Goal: Check status: Check status

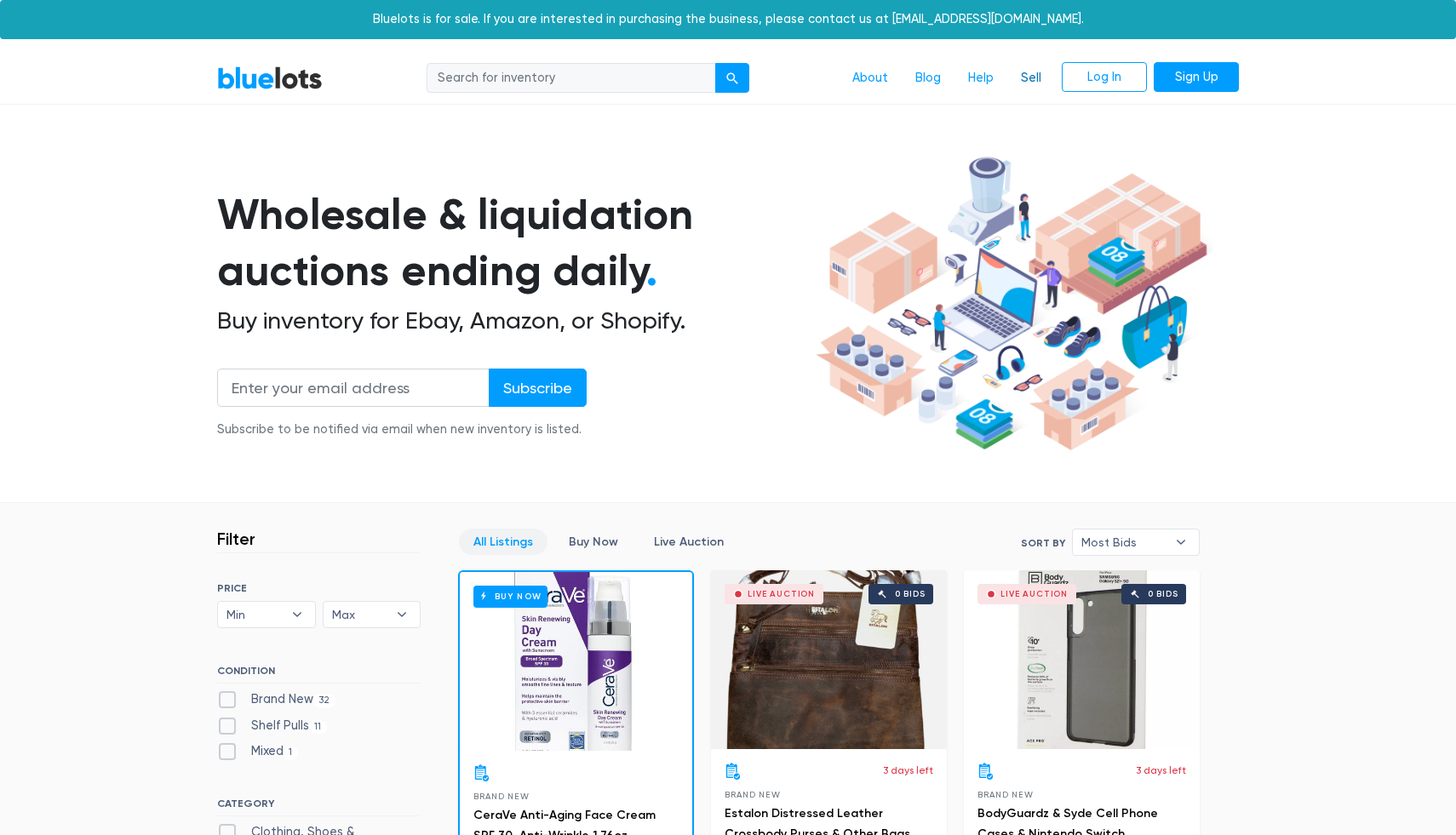
click at [1037, 82] on link "Sell" at bounding box center [1031, 78] width 48 height 32
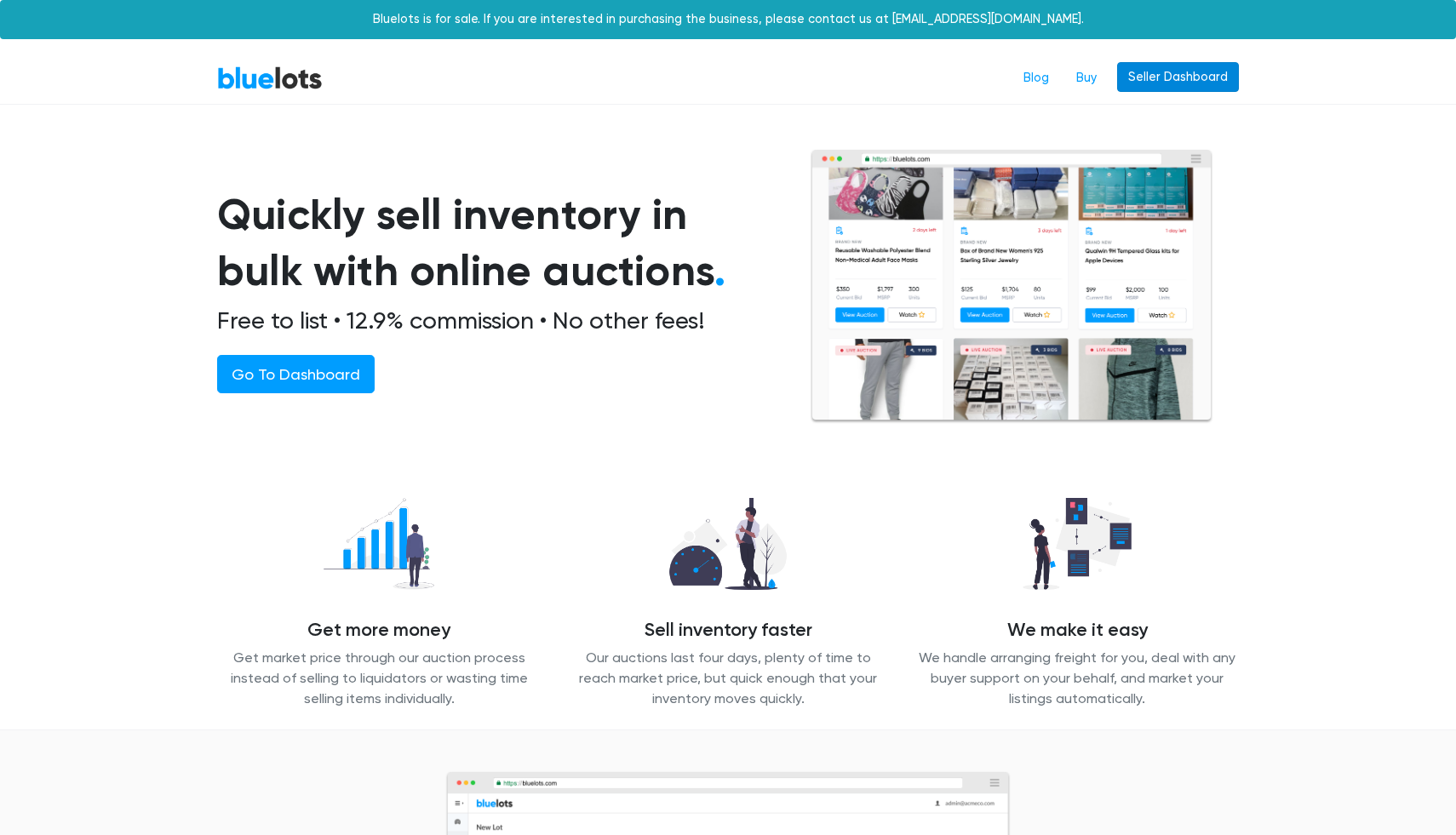
click at [1164, 80] on link "Seller Dashboard" at bounding box center [1177, 78] width 122 height 30
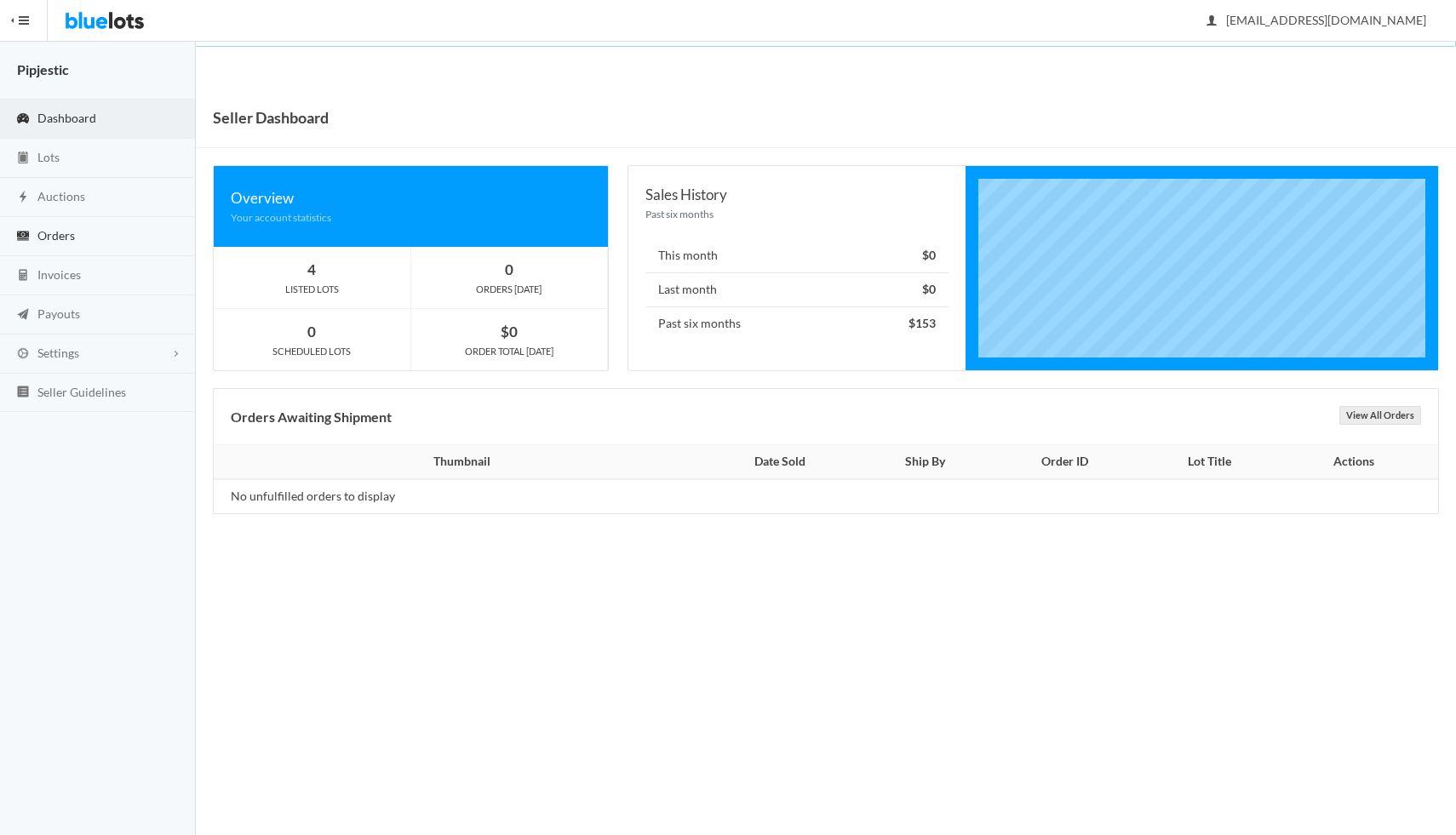
click at [53, 250] on link "Orders" at bounding box center [98, 237] width 196 height 39
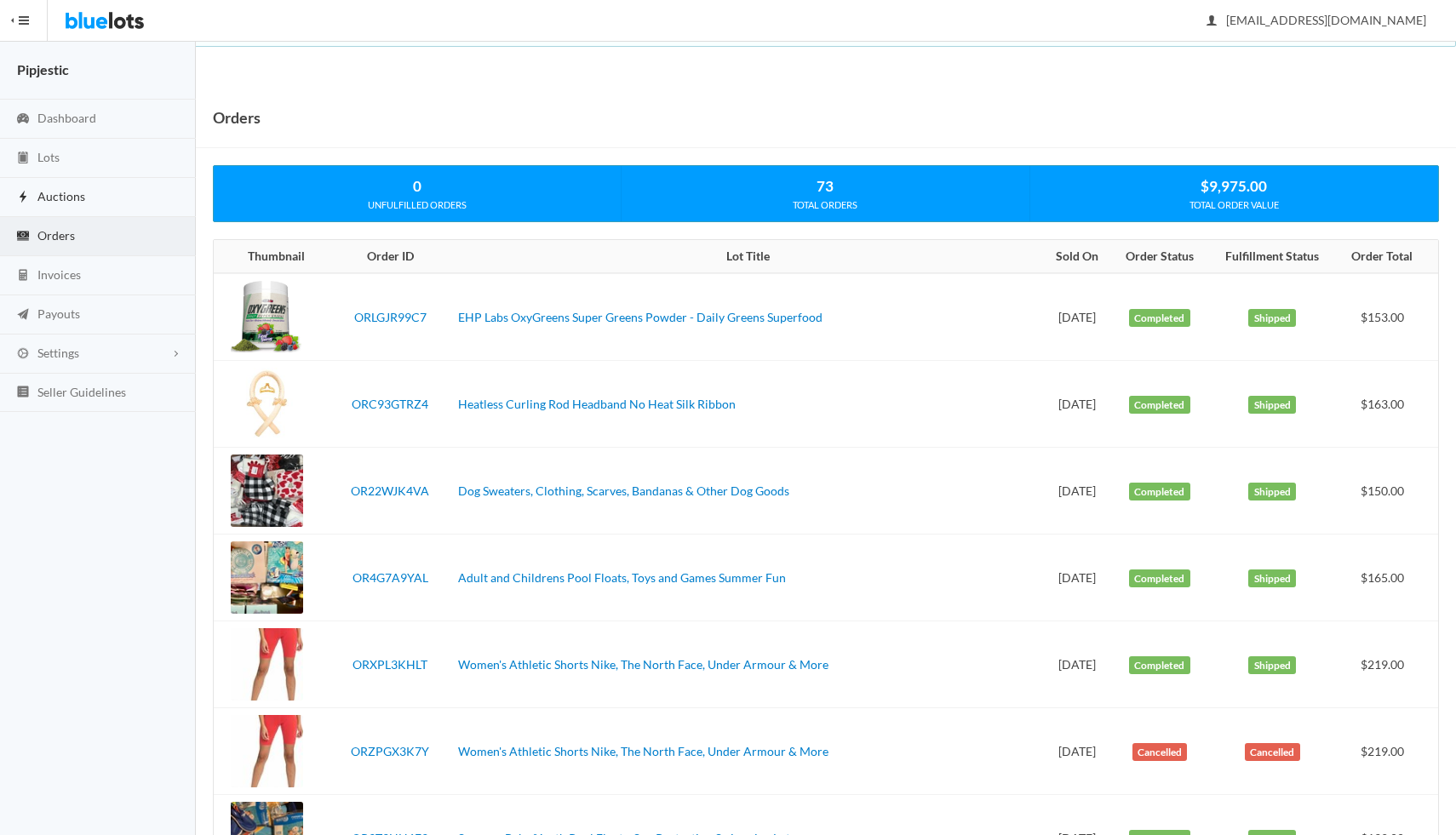
click at [70, 203] on span "Auctions" at bounding box center [61, 196] width 48 height 14
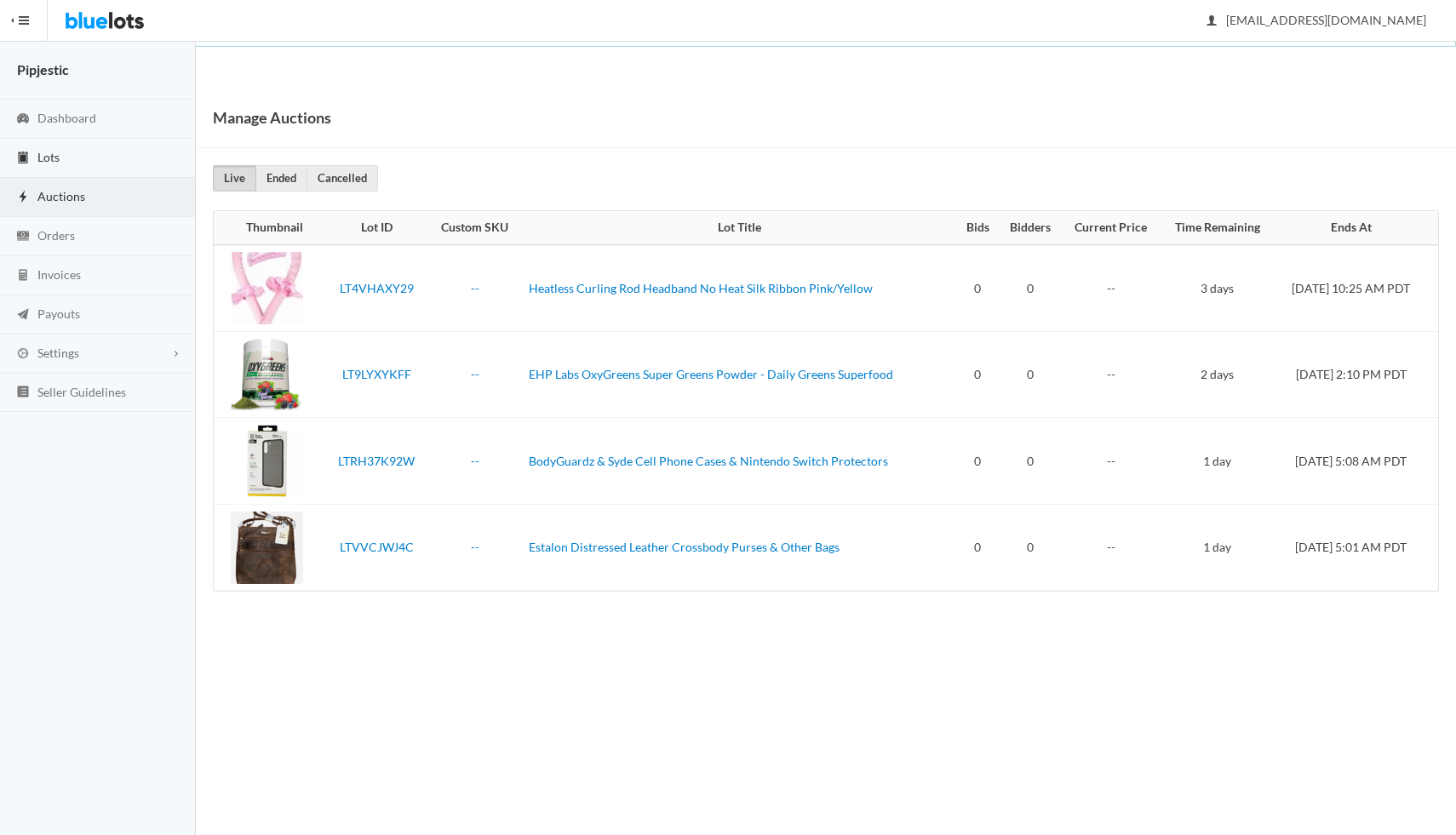
click at [67, 160] on link "Lots" at bounding box center [98, 159] width 196 height 39
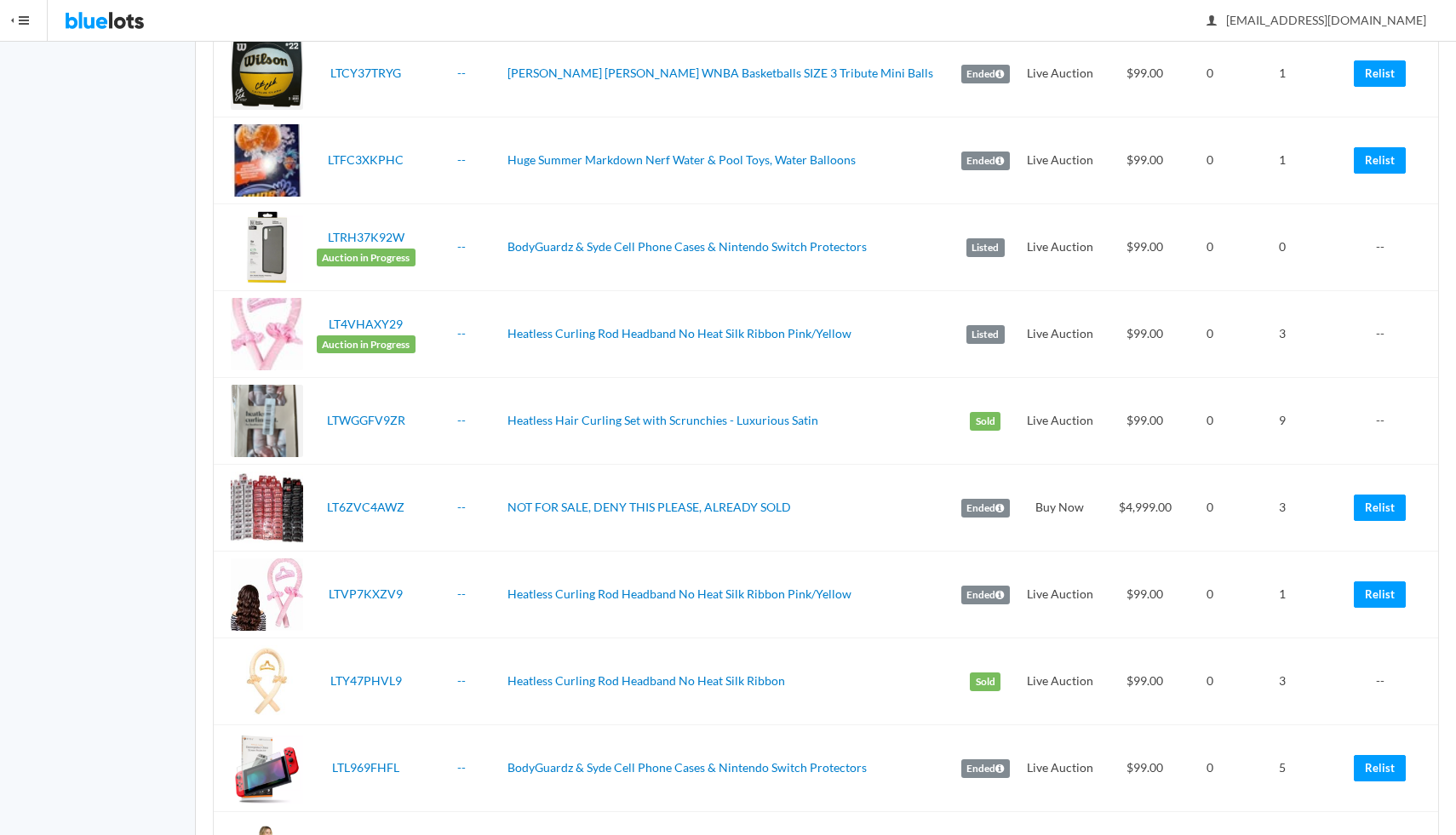
scroll to position [639, 0]
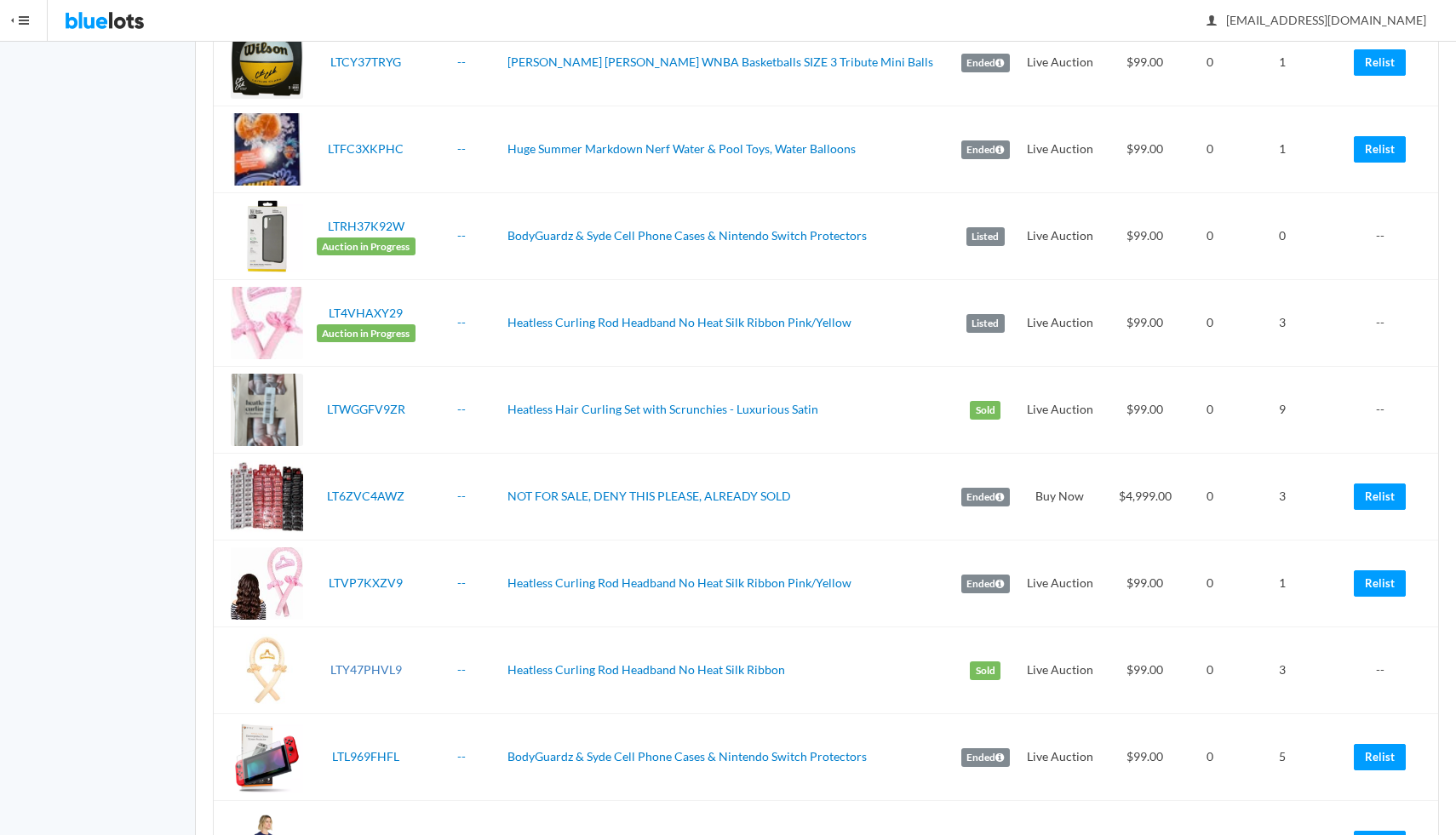
click at [372, 662] on link "LTY47PHVL9" at bounding box center [366, 669] width 71 height 14
